Goal: Task Accomplishment & Management: Complete application form

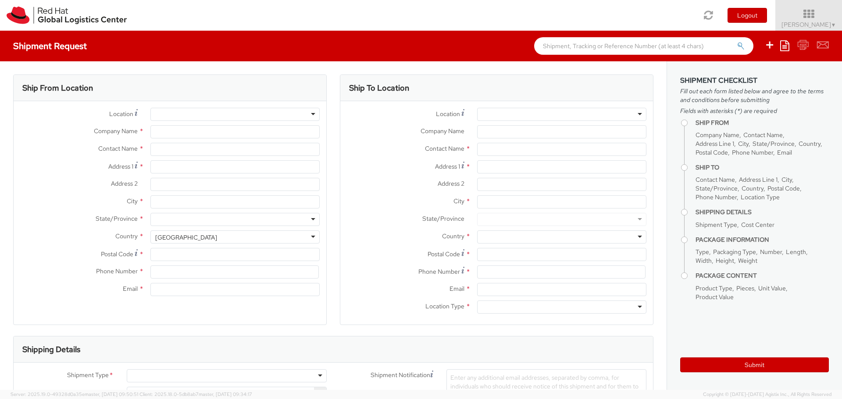
select select "506"
select select
click at [170, 132] on input "Company Name *" at bounding box center [234, 131] width 169 height 13
click at [169, 114] on div at bounding box center [234, 114] width 169 height 13
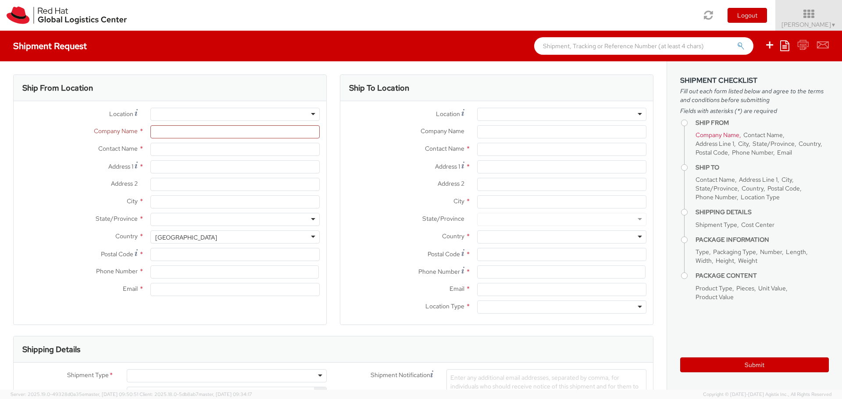
click at [169, 114] on div at bounding box center [234, 114] width 169 height 13
click at [308, 115] on div at bounding box center [234, 114] width 169 height 13
click at [310, 116] on div at bounding box center [234, 114] width 169 height 13
type input "Red Hat"
type input "[PERSON_NAME]"
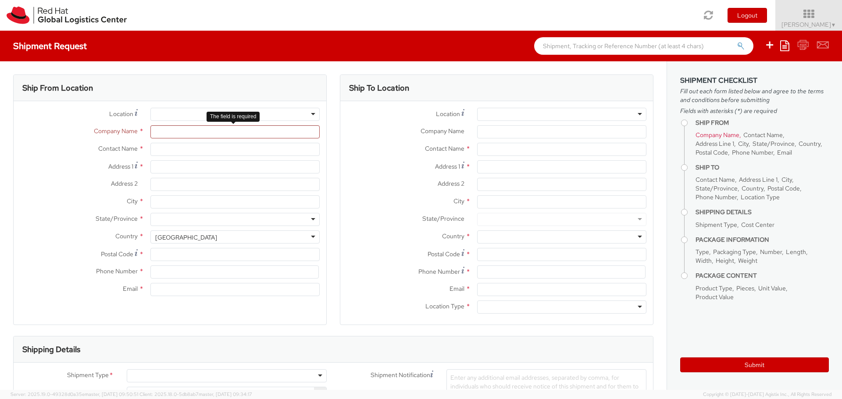
type input "[EMAIL_ADDRESS][DOMAIN_NAME]"
click at [326, 140] on div "Ship From Location Location * RH - Remote RH - Remote [GEOGRAPHIC_DATA] - [GEOG…" at bounding box center [170, 206] width 327 height 262
click at [311, 114] on div "RH - Remote" at bounding box center [234, 114] width 169 height 13
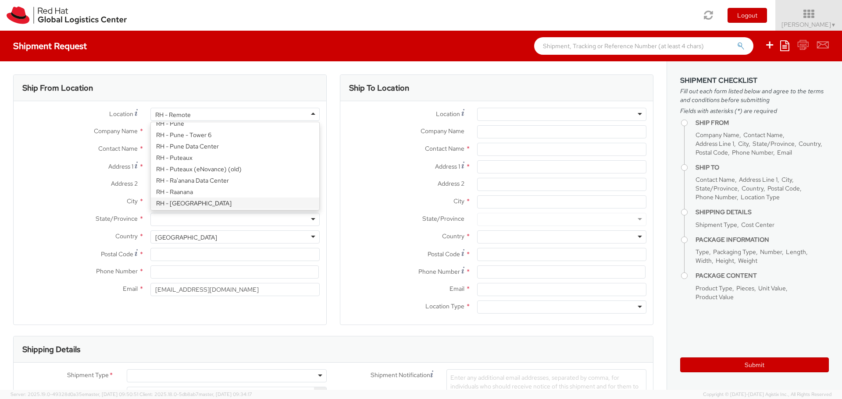
type input "Red Hat, Inc."
type input "[STREET_ADDRESS]"
type input "RALEIGH"
type input "27601"
type input "[PHONE_NUMBER]"
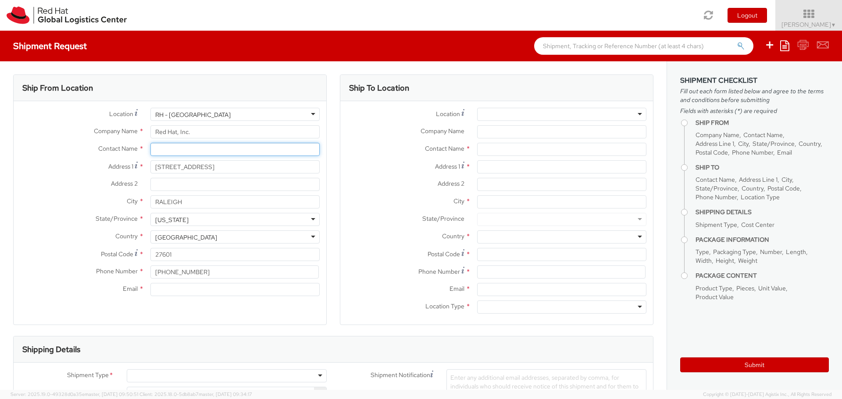
click at [210, 149] on input "text" at bounding box center [234, 149] width 169 height 13
type input "[PERSON_NAME]"
click at [66, 186] on label "Address 2 *" at bounding box center [79, 183] width 130 height 11
click at [150, 186] on input "Address 2 *" at bounding box center [234, 184] width 169 height 13
drag, startPoint x: 199, startPoint y: 275, endPoint x: 147, endPoint y: 274, distance: 52.2
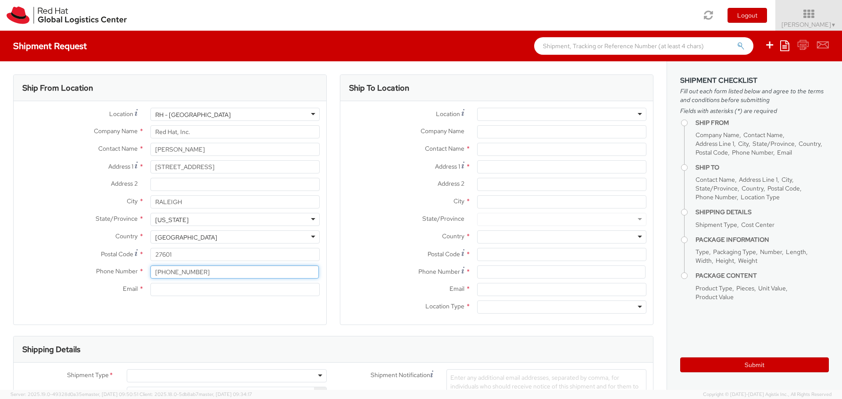
click at [147, 274] on div "[PHONE_NUMBER]" at bounding box center [235, 272] width 182 height 13
type input "[PHONE_NUMBER]"
click at [171, 300] on div "Email *" at bounding box center [170, 292] width 313 height 18
click at [170, 292] on input "Email *" at bounding box center [234, 289] width 169 height 13
type input "[EMAIL_ADDRESS][DOMAIN_NAME]"
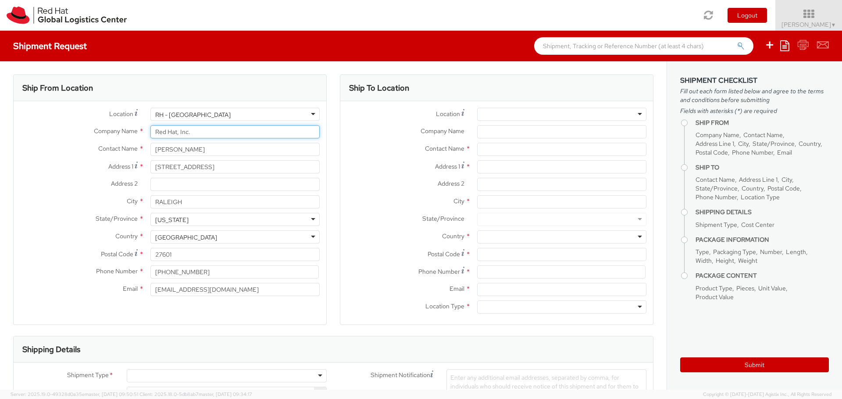
type input "Red Hat"
type input "[STREET_ADDRESS]"
type input "[GEOGRAPHIC_DATA]"
click at [195, 309] on div "Ship From Location Location * [GEOGRAPHIC_DATA] - [GEOGRAPHIC_DATA] - [GEOGRAPH…" at bounding box center [169, 200] width 313 height 251
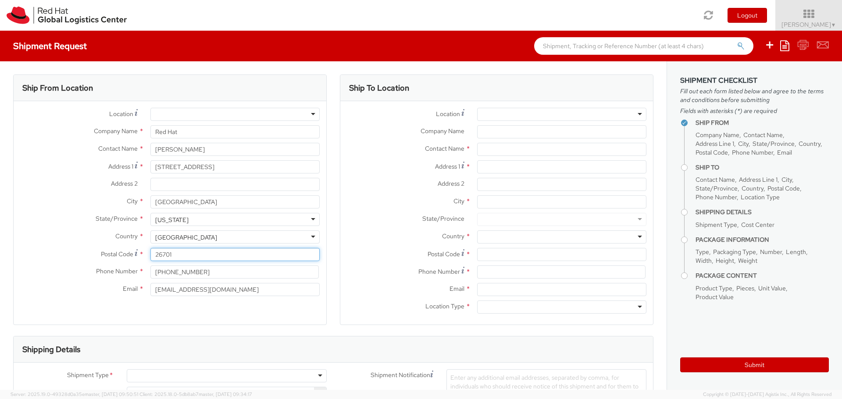
drag, startPoint x: 164, startPoint y: 255, endPoint x: 159, endPoint y: 255, distance: 5.3
click at [159, 255] on input "26701" at bounding box center [234, 254] width 169 height 13
type input "27601"
click at [183, 338] on div "Shipping Details" at bounding box center [333, 350] width 639 height 26
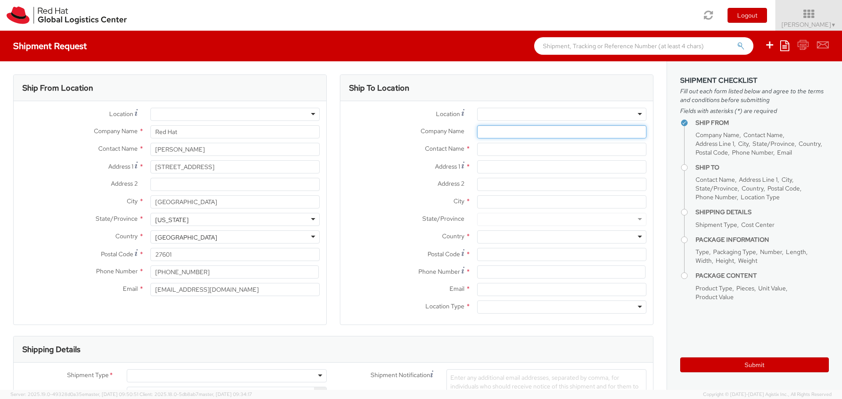
click at [494, 133] on input "Company Name *" at bounding box center [561, 131] width 169 height 13
click at [545, 132] on input "Willwork Global" at bounding box center [561, 131] width 169 height 13
type input "Willwork Global Event Services"
click at [533, 149] on input "text" at bounding box center [561, 149] width 169 height 13
type input "[PERSON_NAME] - Red Hat booth #409"
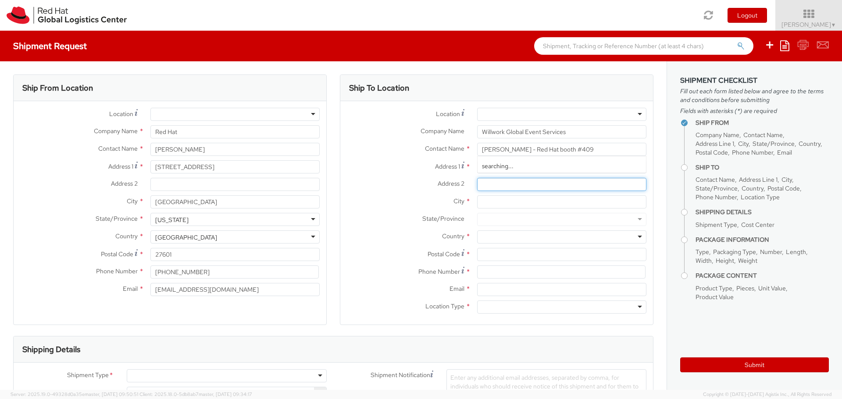
click at [522, 190] on input "Address 2 *" at bounding box center [561, 184] width 169 height 13
click at [517, 168] on input "Address 1 *" at bounding box center [561, 166] width 169 height 13
type input "[STREET_ADDRESS]"
click at [489, 200] on input "City *" at bounding box center [561, 201] width 169 height 13
type input "Orlando"
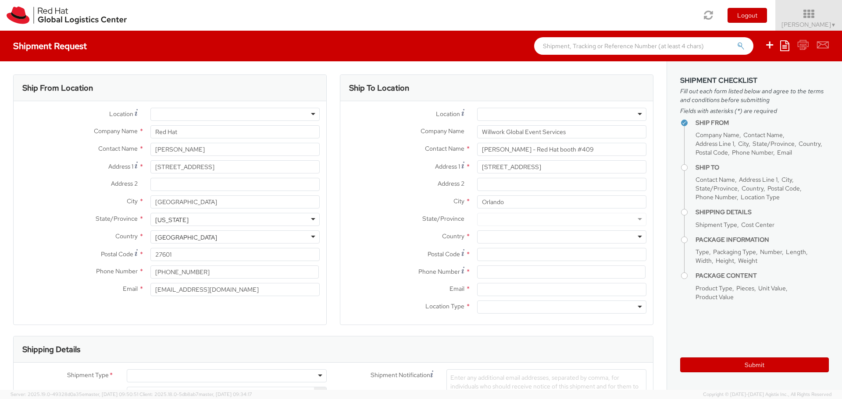
click at [487, 237] on div at bounding box center [561, 237] width 169 height 13
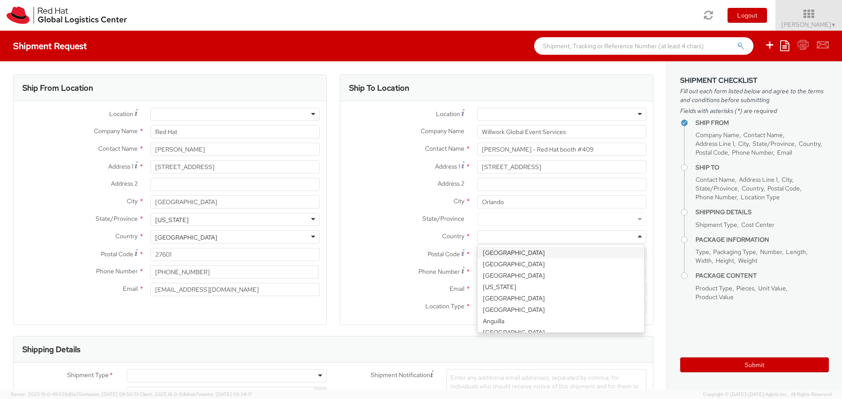
type input "u"
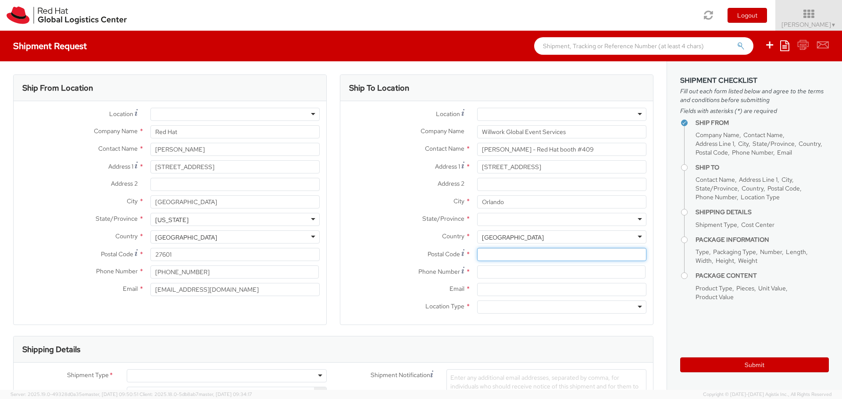
click at [487, 254] on input "Postal Code *" at bounding box center [561, 254] width 169 height 13
type input "32809"
click at [487, 271] on input at bounding box center [561, 272] width 168 height 13
type input "[PHONE_NUMBER]"
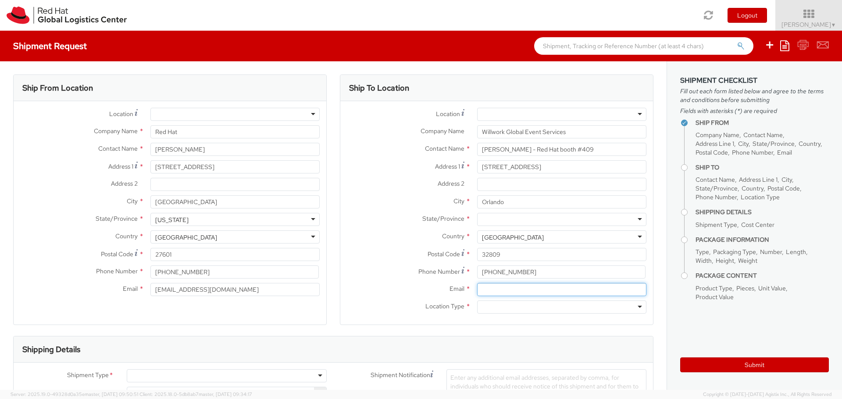
click at [513, 287] on input "Email *" at bounding box center [561, 289] width 169 height 13
click at [584, 291] on input "Email *" at bounding box center [561, 289] width 169 height 13
paste input "[PERSON_NAME][EMAIL_ADDRESS][PERSON_NAME][DOMAIN_NAME]"
type input "[PERSON_NAME][EMAIL_ADDRESS][PERSON_NAME][DOMAIN_NAME]"
click at [583, 307] on div at bounding box center [561, 307] width 169 height 13
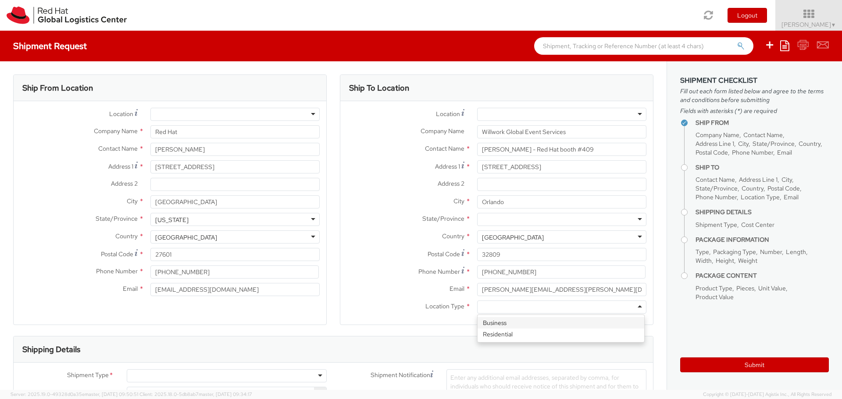
click at [583, 307] on div at bounding box center [561, 307] width 169 height 13
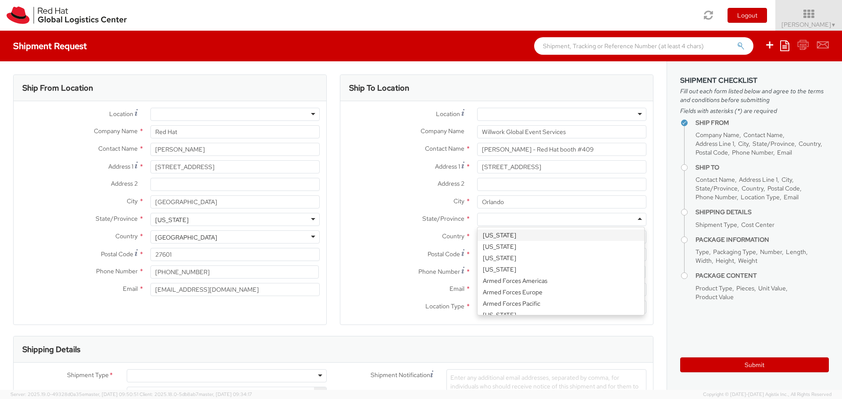
click at [528, 217] on div at bounding box center [561, 219] width 169 height 13
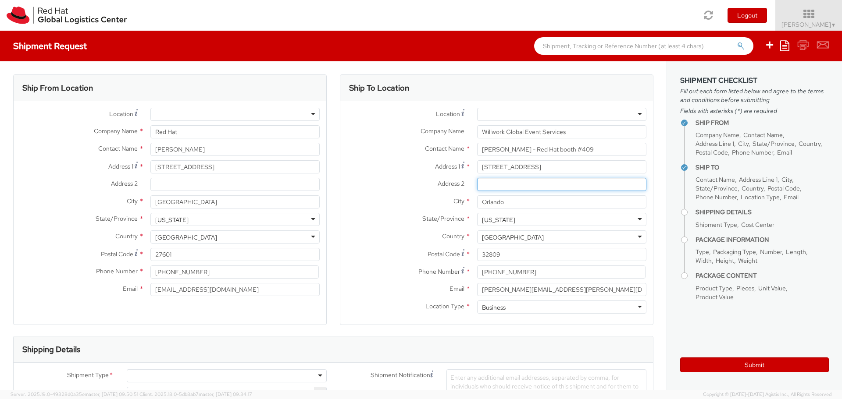
click at [499, 187] on input "Address 2 *" at bounding box center [561, 184] width 169 height 13
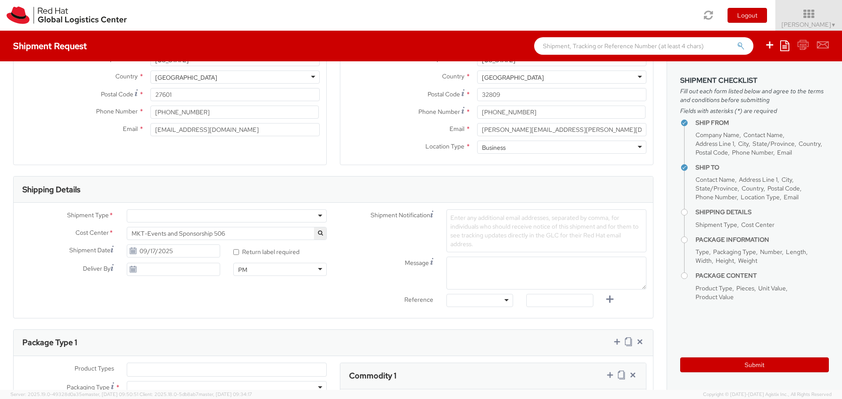
scroll to position [175, 0]
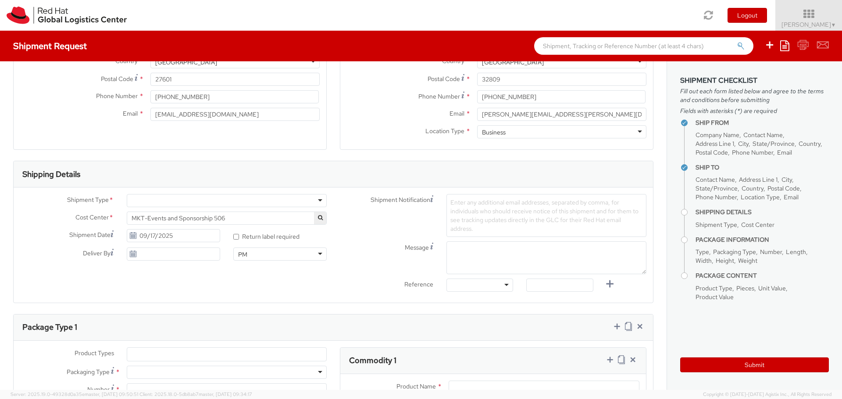
type input "IBM TechXchange 2025"
click at [181, 198] on div at bounding box center [227, 200] width 200 height 13
click at [167, 237] on input "09/17/2025" at bounding box center [173, 235] width 93 height 13
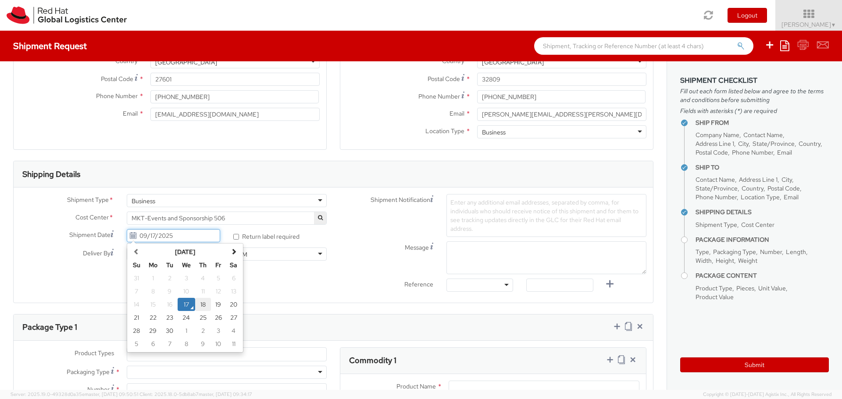
click at [204, 305] on td "18" at bounding box center [203, 304] width 16 height 13
type input "[DATE]"
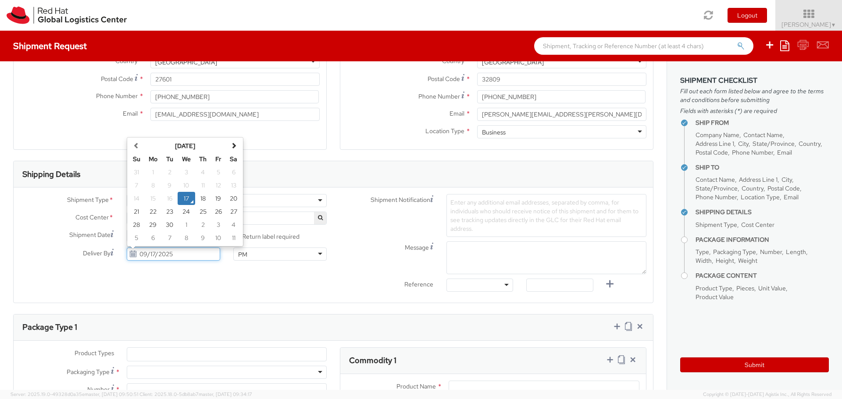
click at [171, 256] on input "09/17/2025" at bounding box center [173, 254] width 93 height 13
click at [216, 211] on td "26" at bounding box center [218, 211] width 15 height 13
type input "[DATE]"
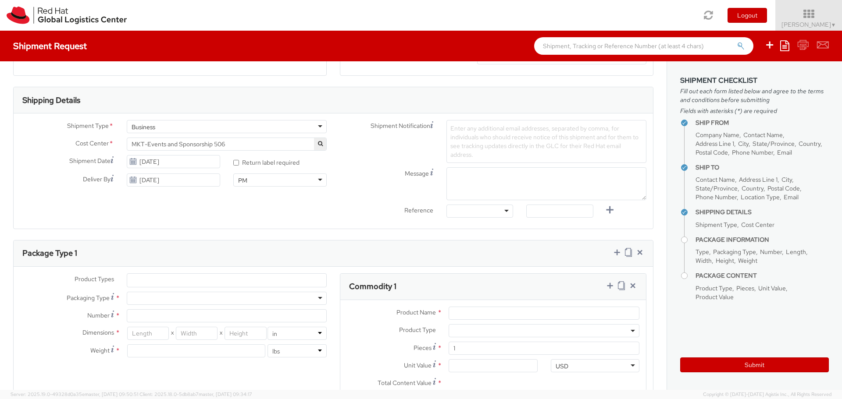
scroll to position [263, 0]
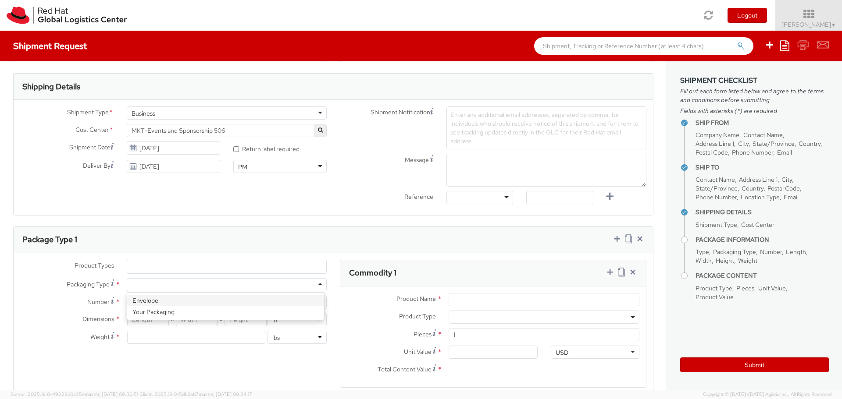
click at [209, 281] on div at bounding box center [227, 284] width 200 height 13
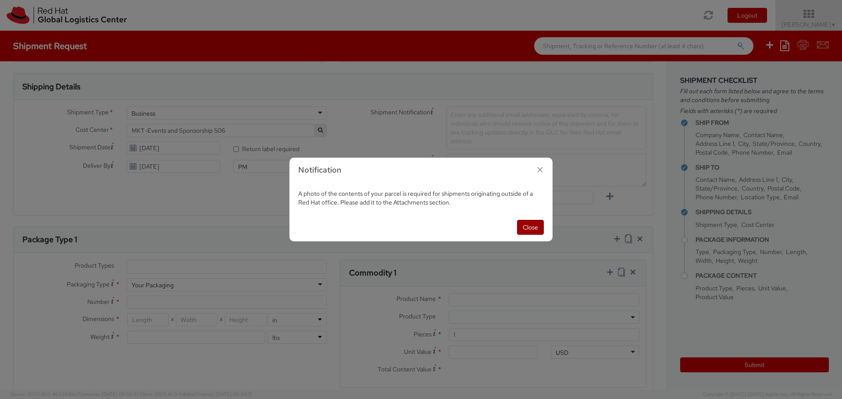
click at [531, 228] on button "Close" at bounding box center [530, 227] width 27 height 15
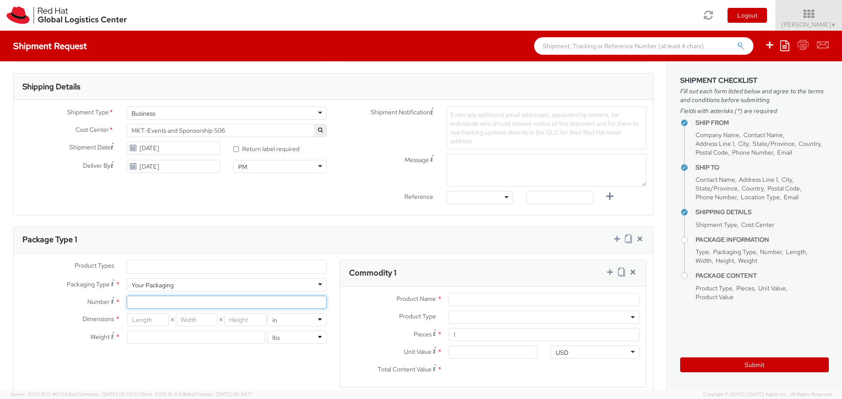
click at [222, 306] on input "Number *" at bounding box center [227, 302] width 200 height 13
type input "1"
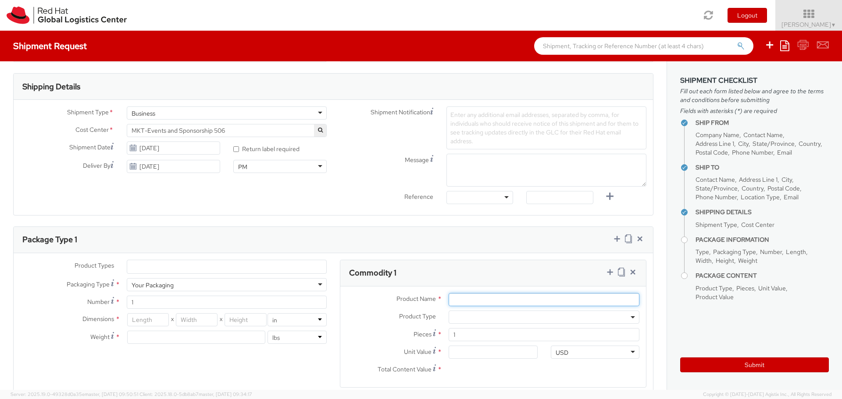
click at [462, 299] on input "Product Name *" at bounding box center [543, 299] width 191 height 13
type input "Sunglasses"
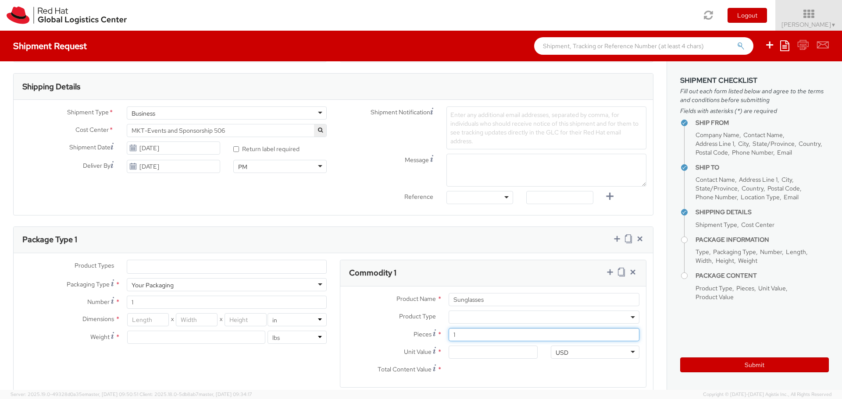
drag, startPoint x: 456, startPoint y: 334, endPoint x: 442, endPoint y: 334, distance: 13.6
click at [442, 334] on div "1" at bounding box center [544, 334] width 204 height 13
type input "2"
type input "0.00"
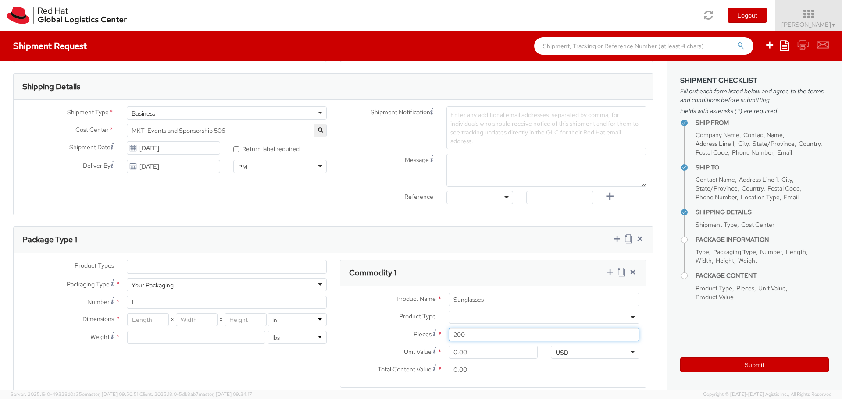
type input "200"
click at [451, 352] on input "0.00" at bounding box center [492, 352] width 89 height 13
type input "2.00"
type input "400.00"
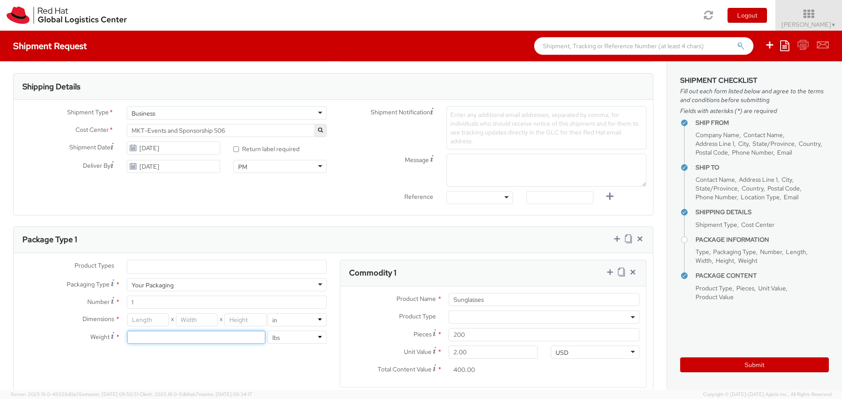
click at [132, 336] on input "number" at bounding box center [196, 337] width 138 height 13
type input "7"
click at [171, 359] on div "Product Types * Documents Docking Station Laptop Monitor Other Hardware Server …" at bounding box center [333, 329] width 639 height 139
click at [155, 324] on input "number" at bounding box center [148, 319] width 42 height 13
type input "19"
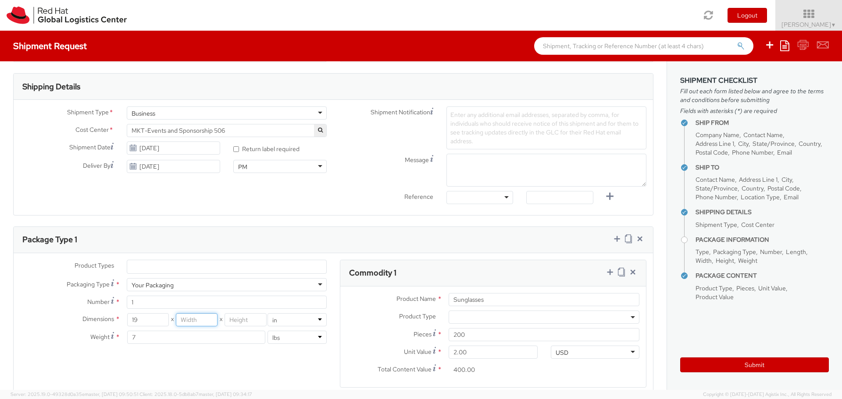
click at [179, 321] on input "number" at bounding box center [197, 319] width 42 height 13
type input "19"
click at [229, 320] on input "number" at bounding box center [245, 319] width 42 height 13
type input "12"
click at [245, 359] on div "Product Types * Documents Docking Station Laptop Monitor Other Hardware Server …" at bounding box center [333, 329] width 639 height 139
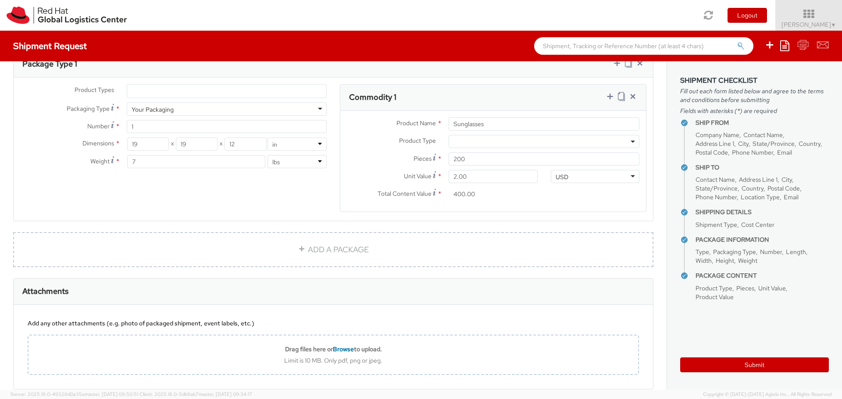
scroll to position [482, 0]
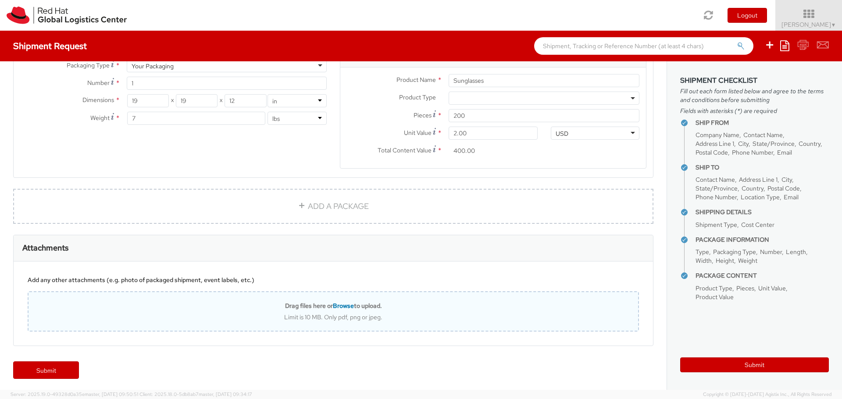
click at [334, 308] on span "Browse" at bounding box center [343, 306] width 21 height 8
type input "C:\fakepath\Red Hat sunglasses.jpg"
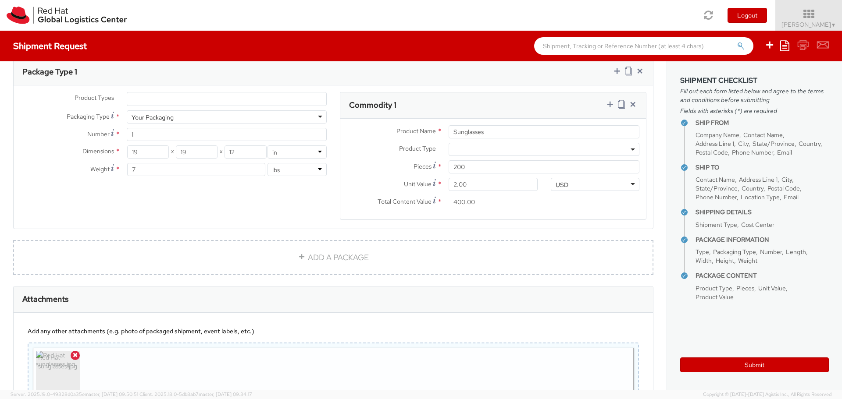
scroll to position [514, 0]
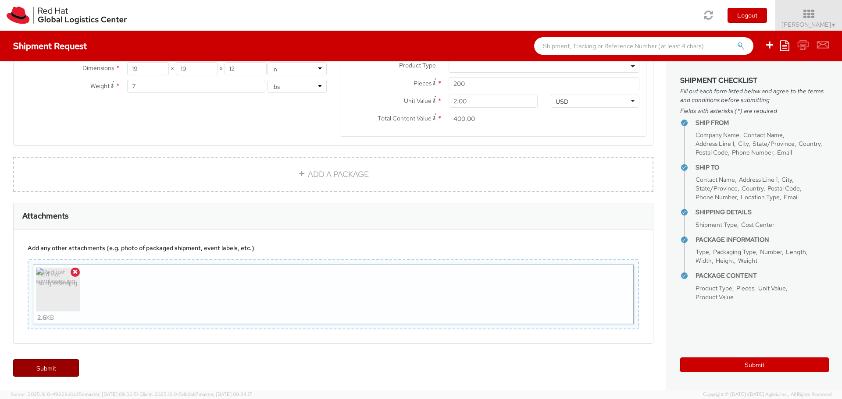
click at [37, 366] on link "Submit" at bounding box center [46, 368] width 66 height 18
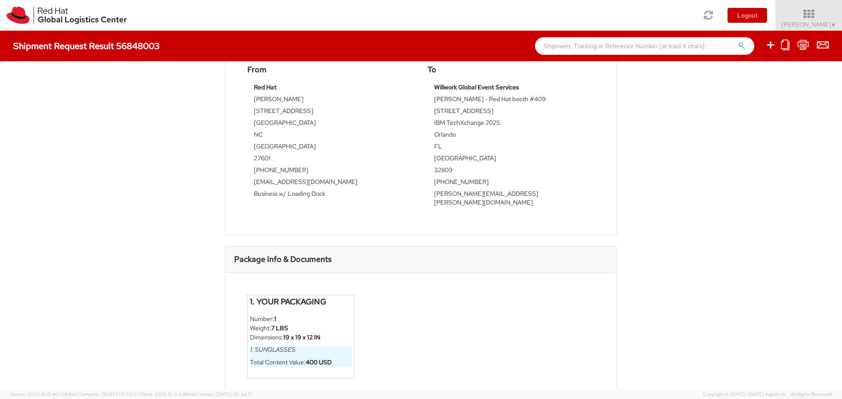
scroll to position [341, 0]
